Goal: Task Accomplishment & Management: Manage account settings

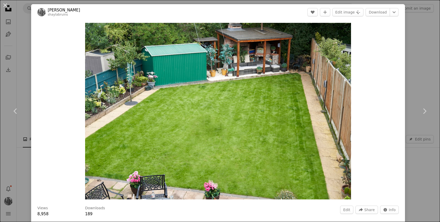
scroll to position [977, 0]
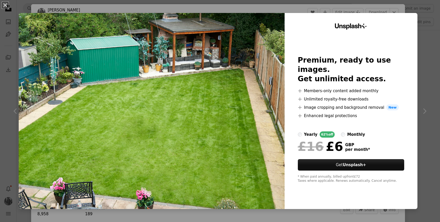
click at [417, 32] on div "An X shape Unsplash+ Premium, ready to use images. Get unlimited access. A plus…" at bounding box center [220, 111] width 440 height 222
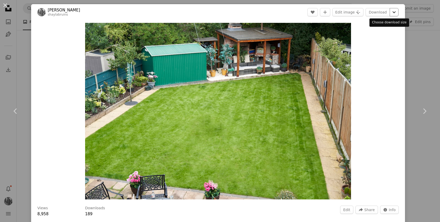
click at [390, 15] on icon "Chevron down" at bounding box center [394, 12] width 8 height 6
click at [418, 42] on dialog "An X shape Chevron left Chevron right [PERSON_NAME] shaylabruins Edit A heart A…" at bounding box center [220, 111] width 440 height 222
click at [420, 60] on div "An X shape Chevron left Chevron right [PERSON_NAME] shaylabruins Edit A heart A…" at bounding box center [220, 111] width 440 height 222
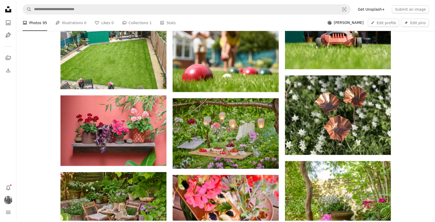
scroll to position [908, 0]
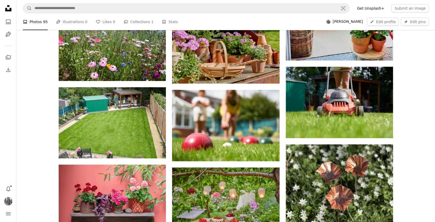
drag, startPoint x: 150, startPoint y: 119, endPoint x: 423, endPoint y: 71, distance: 277.5
click at [351, 23] on span "[PERSON_NAME]" at bounding box center [348, 21] width 30 height 5
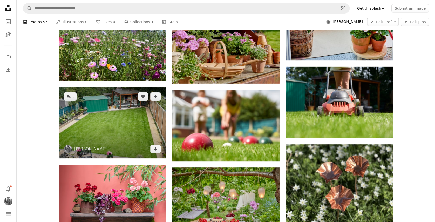
click at [121, 109] on img at bounding box center [112, 122] width 107 height 71
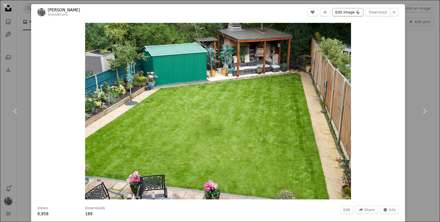
click at [344, 13] on button "Edit image Plus sign for Unsplash+" at bounding box center [348, 12] width 31 height 8
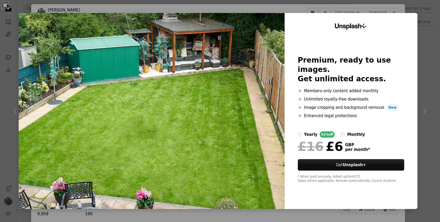
click at [418, 78] on div "An X shape Unsplash+ Premium, ready to use images. Get unlimited access. A plus…" at bounding box center [220, 111] width 440 height 222
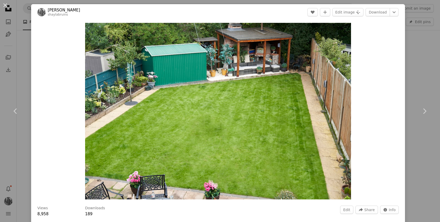
click at [416, 78] on div "An X shape Chevron left Chevron right [PERSON_NAME] shaylabruins Edit A heart A…" at bounding box center [220, 111] width 440 height 222
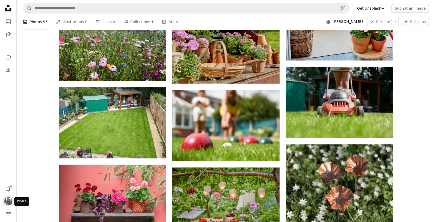
click at [10, 201] on img "Profile" at bounding box center [8, 201] width 8 height 8
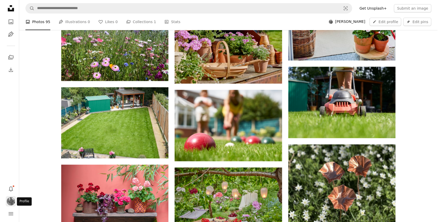
scroll to position [908, 0]
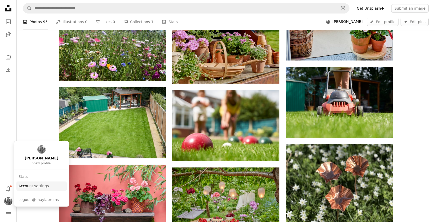
click at [27, 185] on link "Account settings" at bounding box center [41, 185] width 50 height 9
